Goal: Transaction & Acquisition: Download file/media

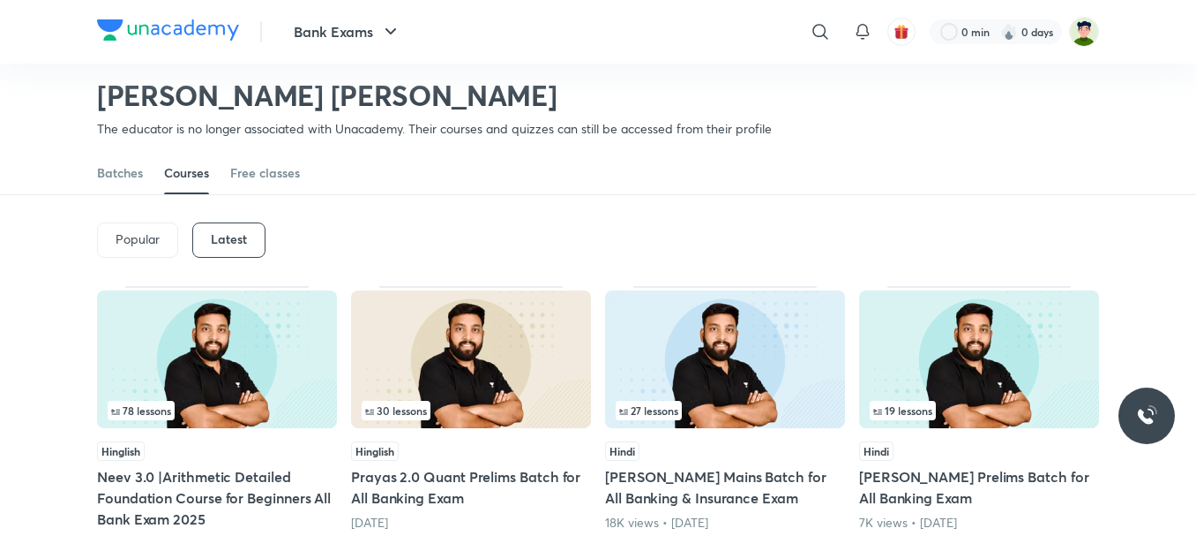
scroll to position [6, 0]
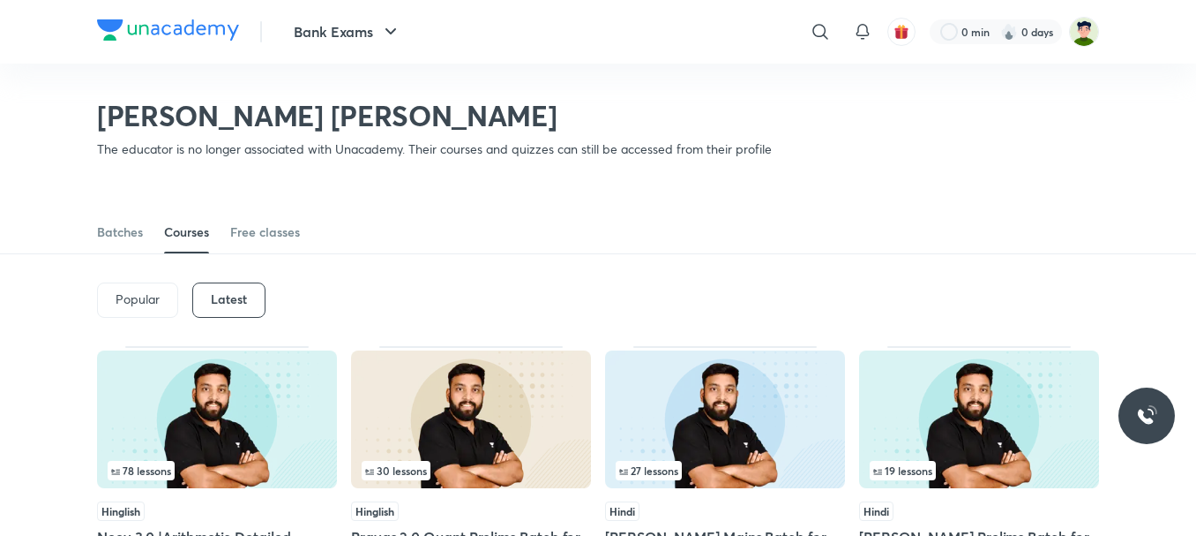
click at [214, 408] on img at bounding box center [217, 419] width 240 height 138
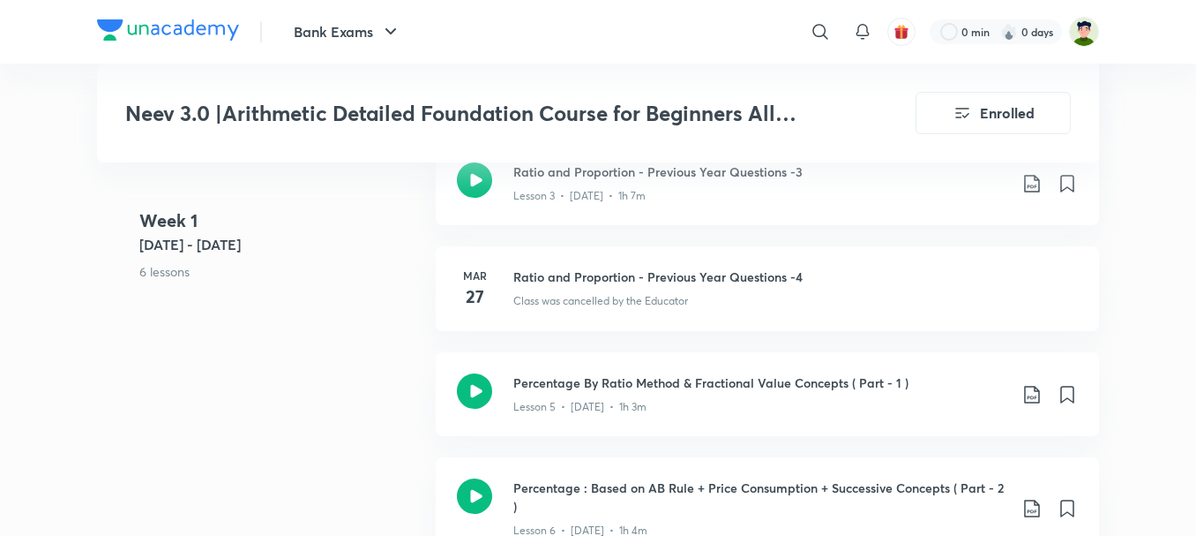
scroll to position [971, 0]
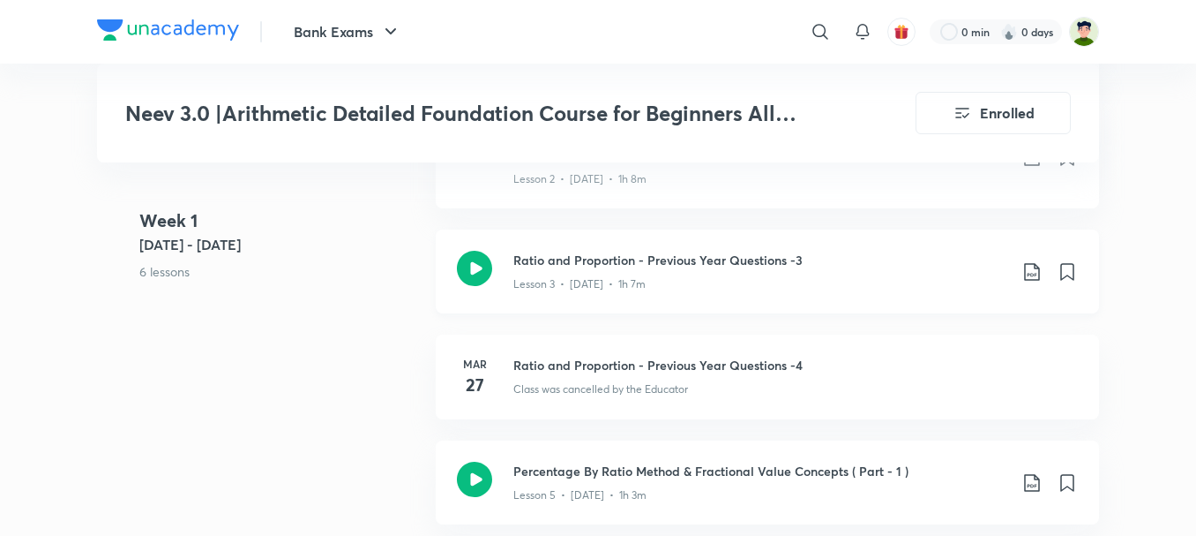
click at [1028, 263] on icon at bounding box center [1031, 272] width 15 height 18
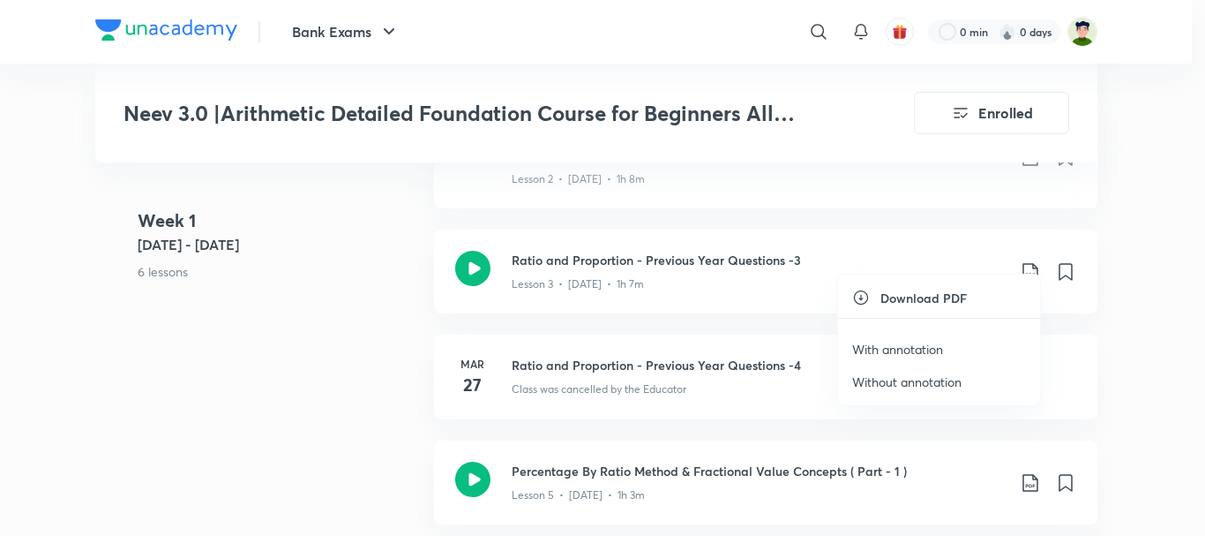
click at [892, 347] on p "With annotation" at bounding box center [897, 349] width 91 height 19
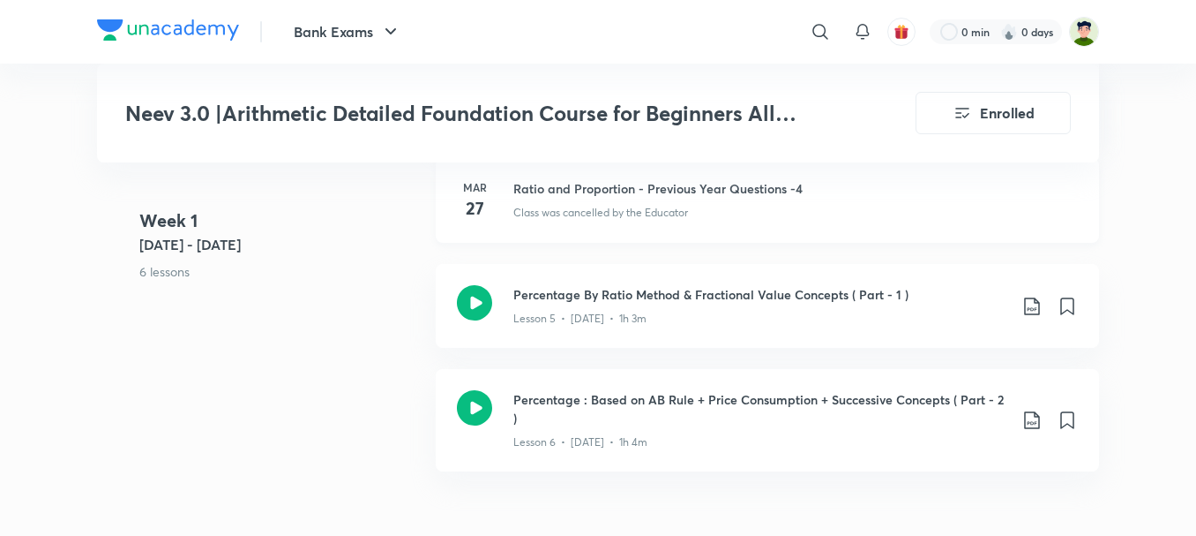
scroll to position [706, 0]
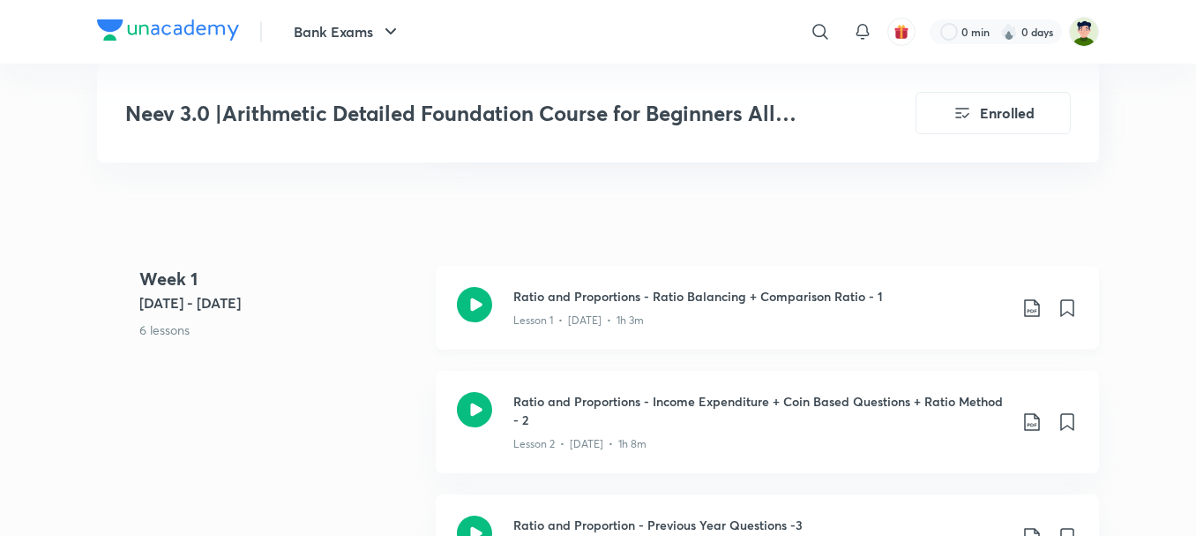
click at [1029, 297] on icon at bounding box center [1032, 307] width 21 height 21
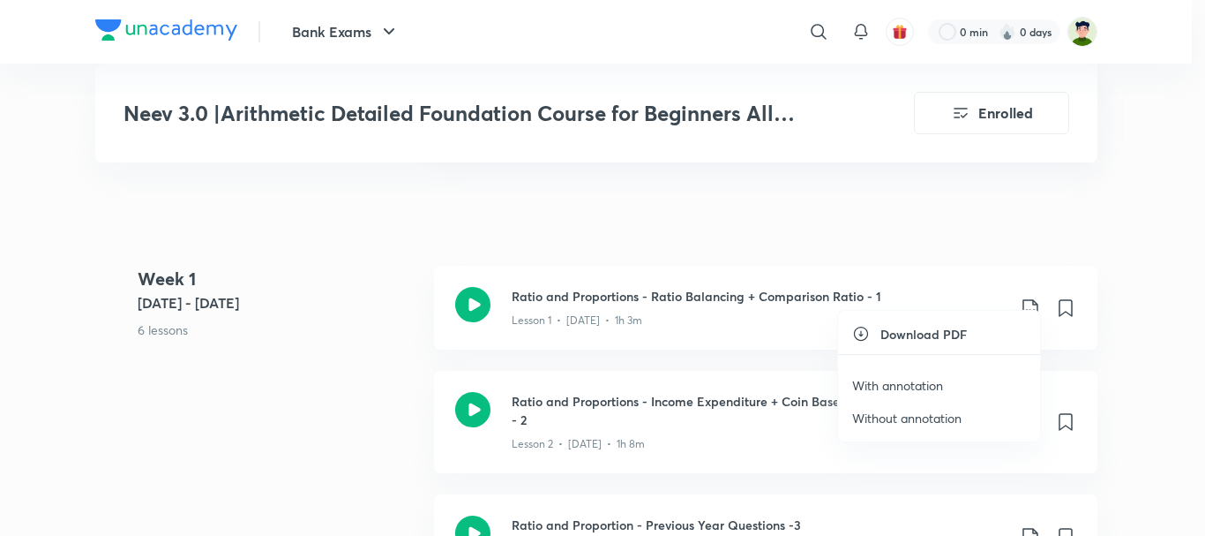
click at [665, 310] on div at bounding box center [602, 268] width 1205 height 536
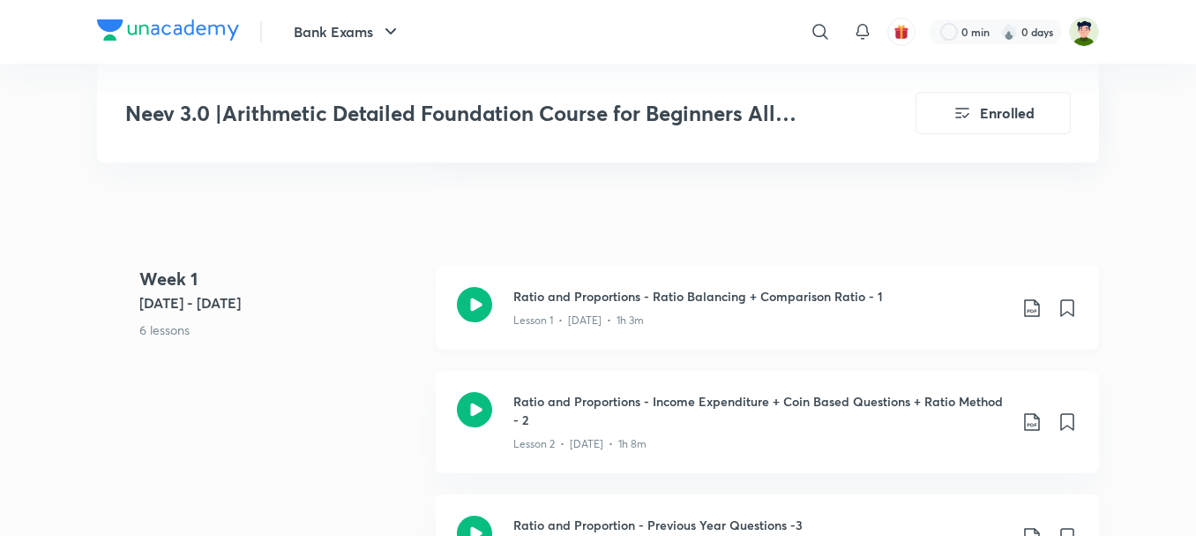
click at [1042, 297] on icon at bounding box center [1032, 307] width 21 height 21
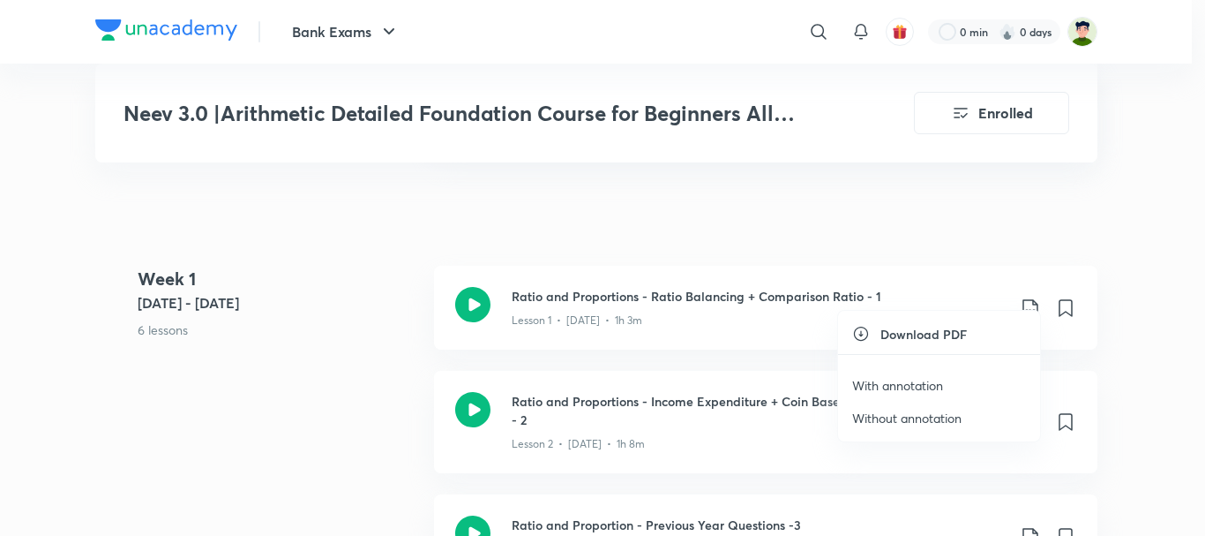
click at [876, 383] on p "With annotation" at bounding box center [897, 385] width 91 height 19
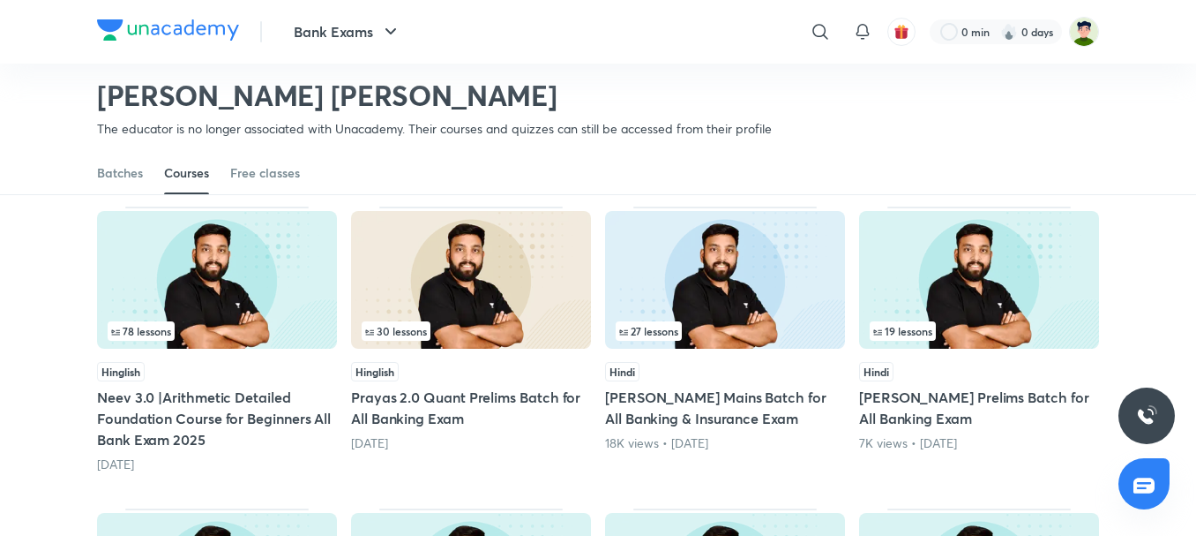
scroll to position [174, 0]
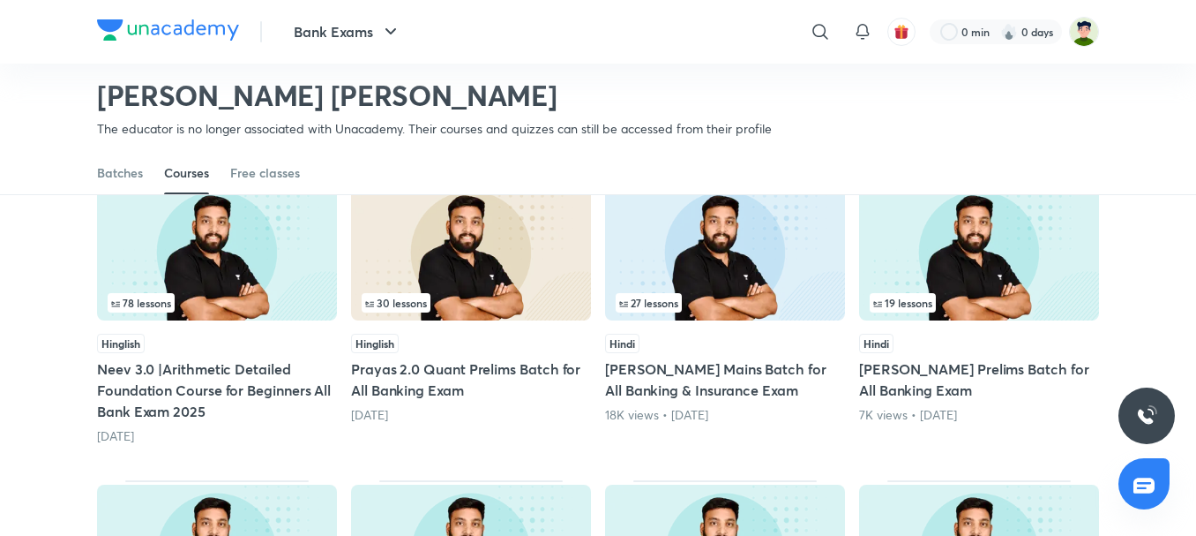
click at [212, 299] on div "78 lessons" at bounding box center [217, 302] width 219 height 19
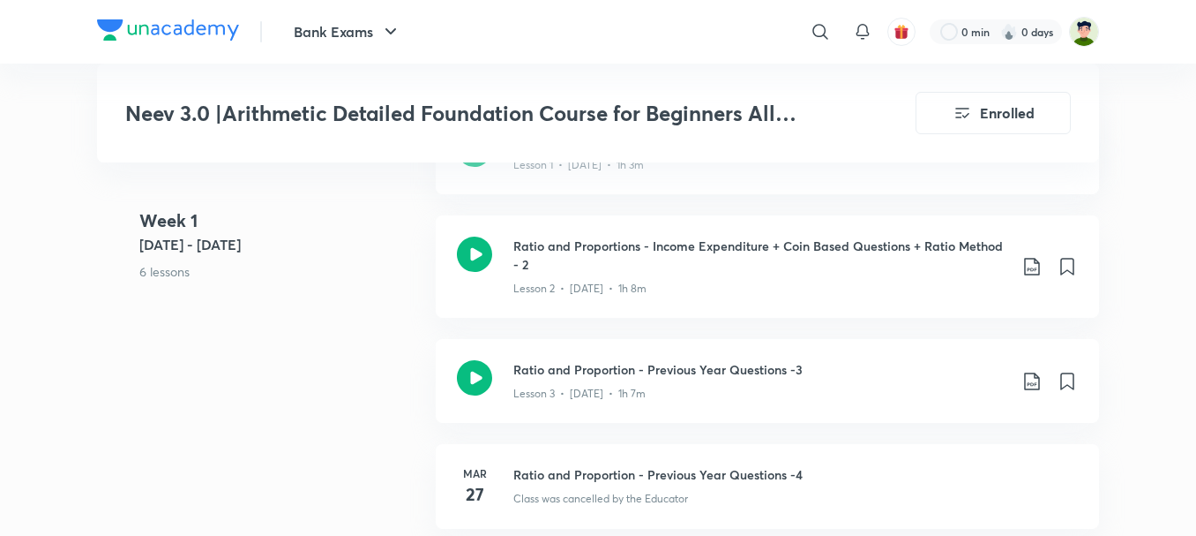
scroll to position [794, 0]
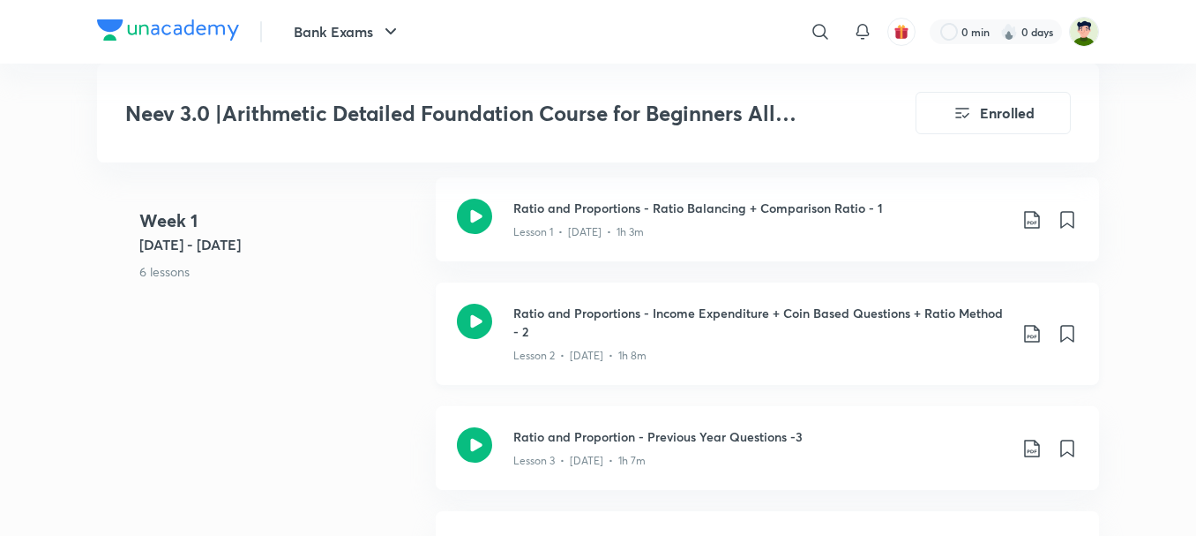
click at [1029, 323] on icon at bounding box center [1032, 333] width 21 height 21
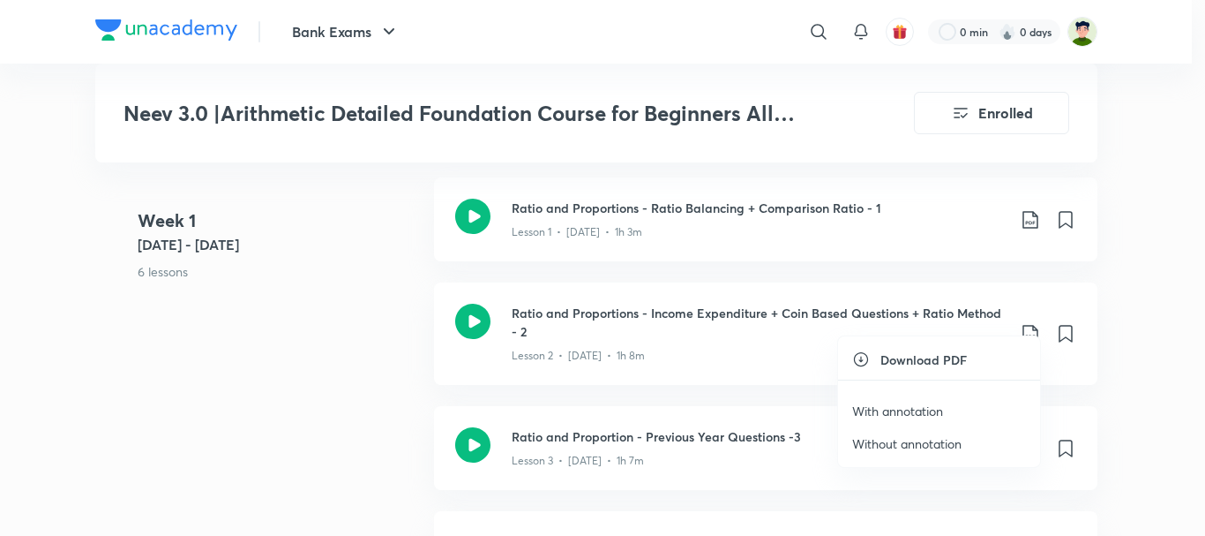
click at [913, 414] on p "With annotation" at bounding box center [897, 410] width 91 height 19
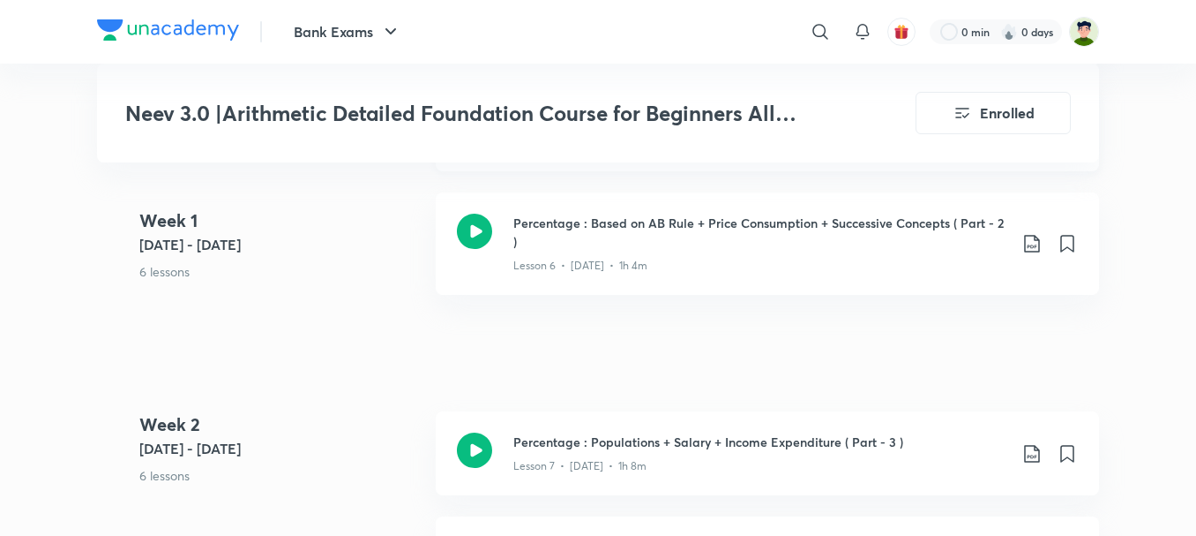
scroll to position [1147, 0]
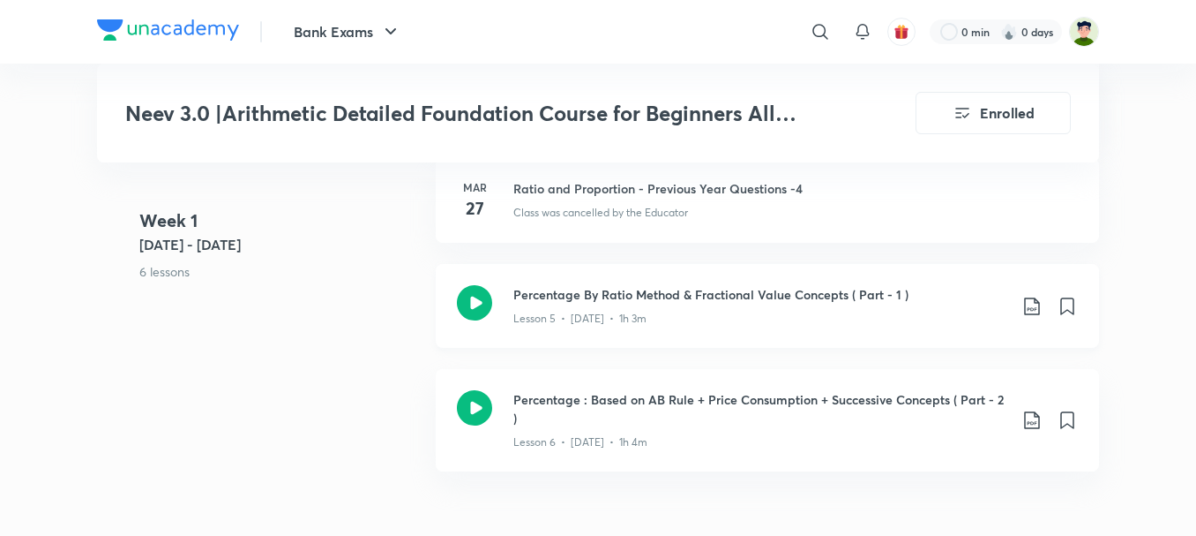
click at [1030, 296] on icon at bounding box center [1032, 306] width 21 height 21
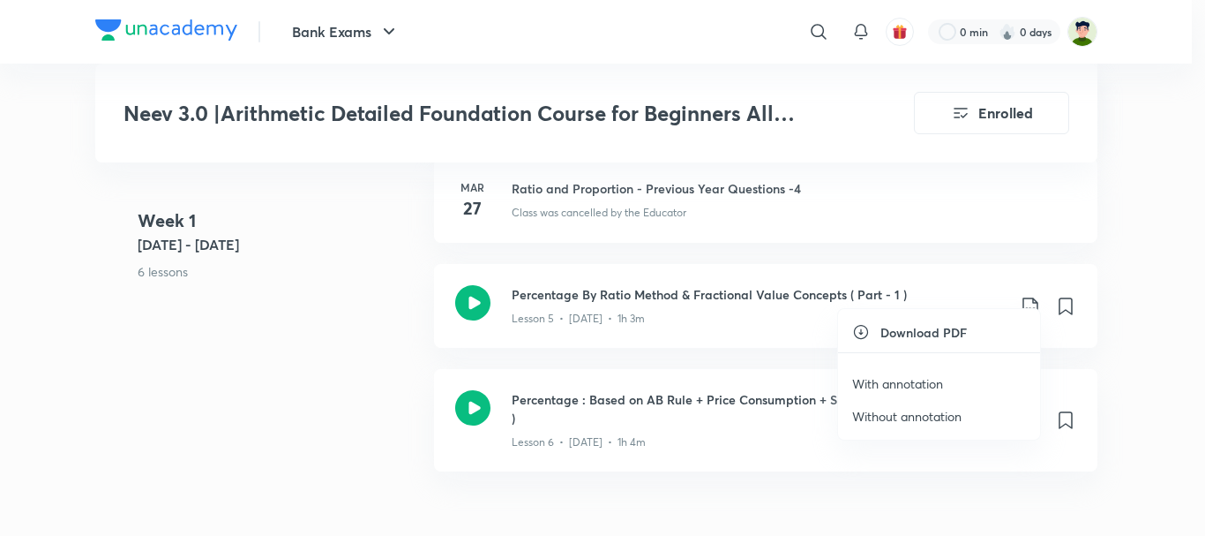
click at [910, 382] on p "With annotation" at bounding box center [897, 383] width 91 height 19
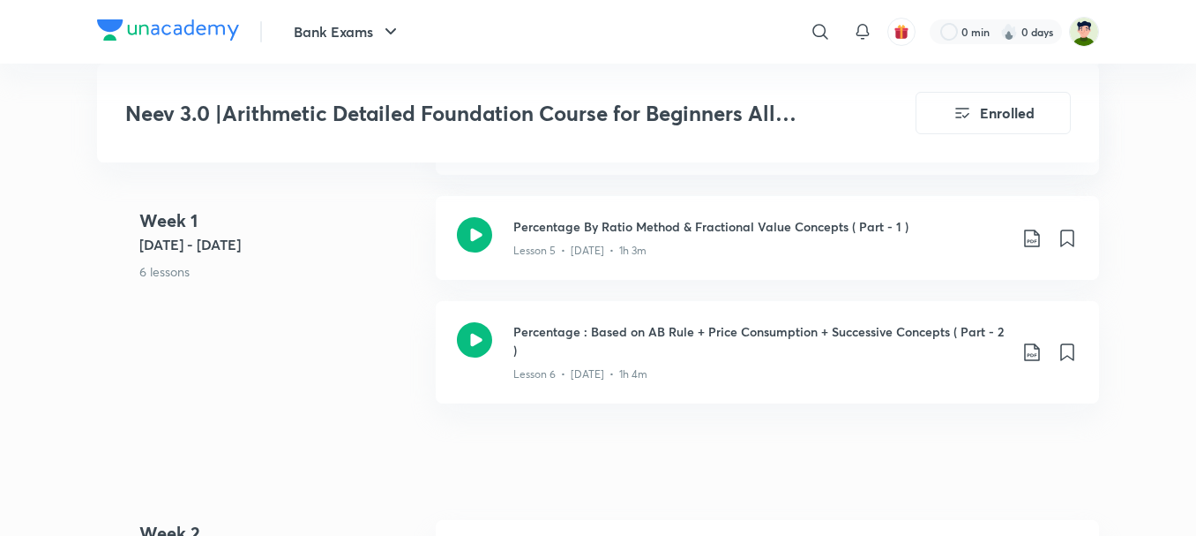
scroll to position [1235, 0]
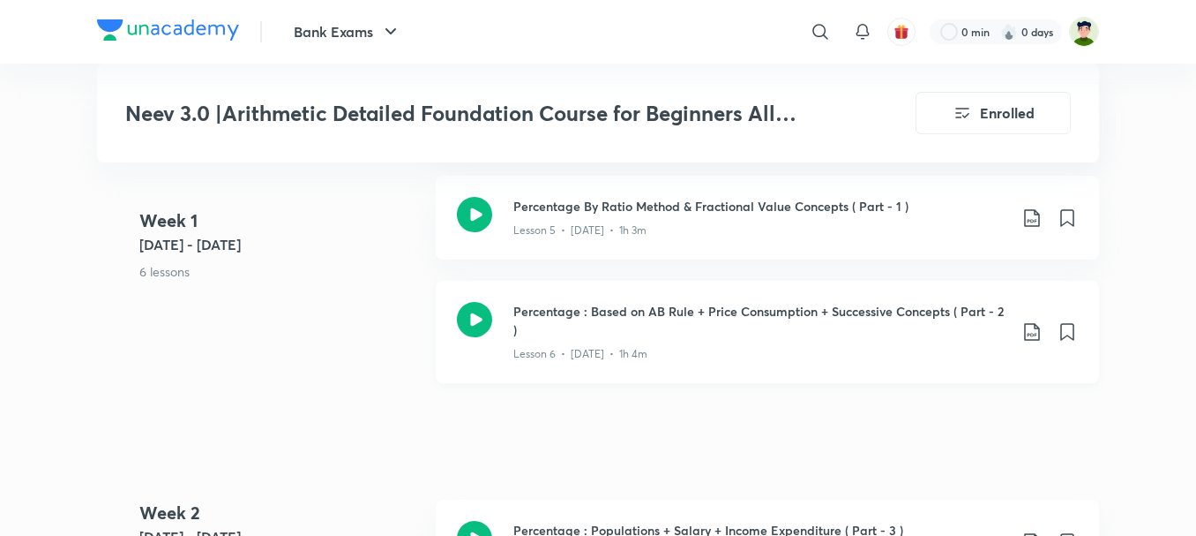
click at [1031, 321] on icon at bounding box center [1032, 331] width 21 height 21
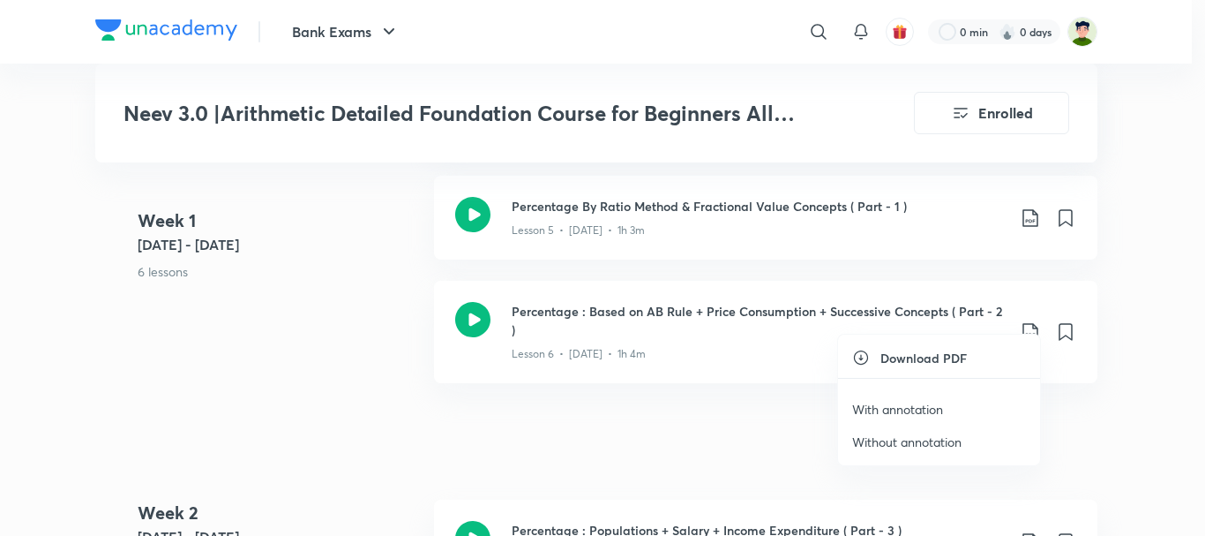
click at [939, 401] on p "With annotation" at bounding box center [897, 409] width 91 height 19
